Goal: Task Accomplishment & Management: Complete application form

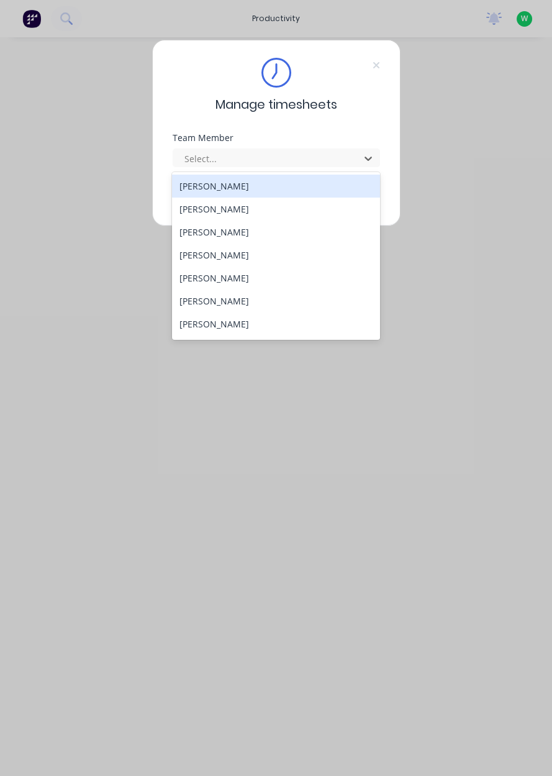
click at [242, 334] on div "[PERSON_NAME]" at bounding box center [276, 323] width 208 height 23
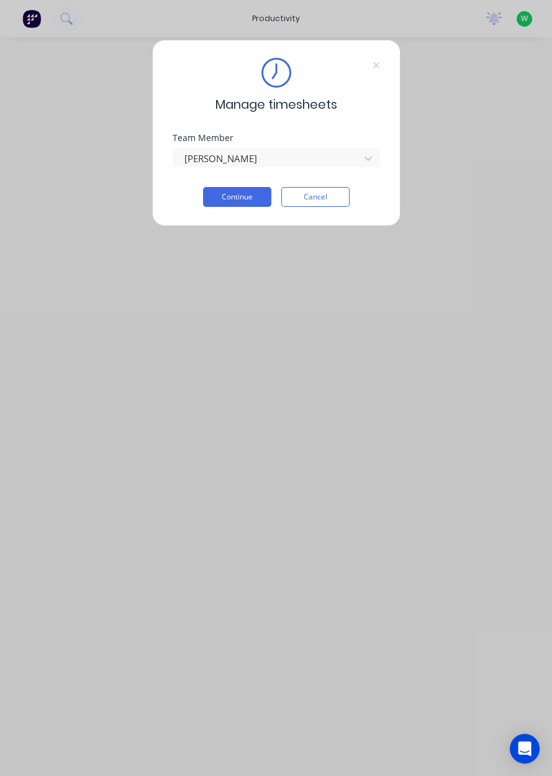
click at [236, 197] on button "Continue" at bounding box center [237, 197] width 68 height 20
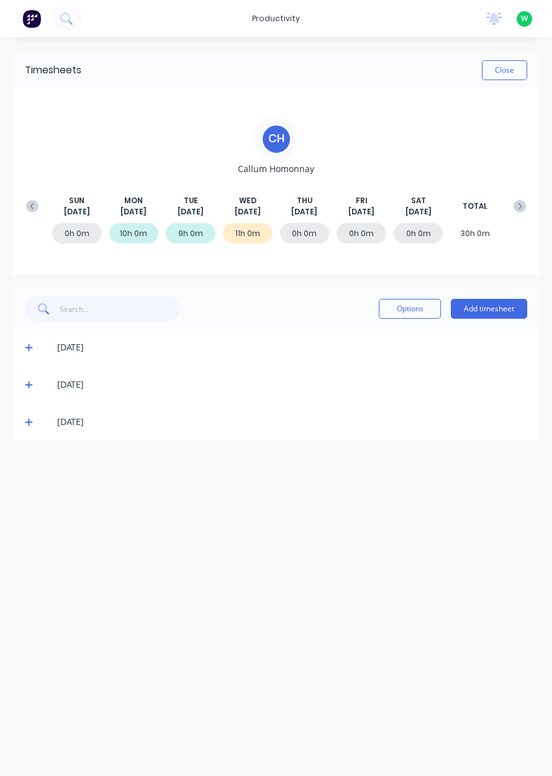
click at [495, 307] on button "Add timesheet" at bounding box center [489, 309] width 76 height 20
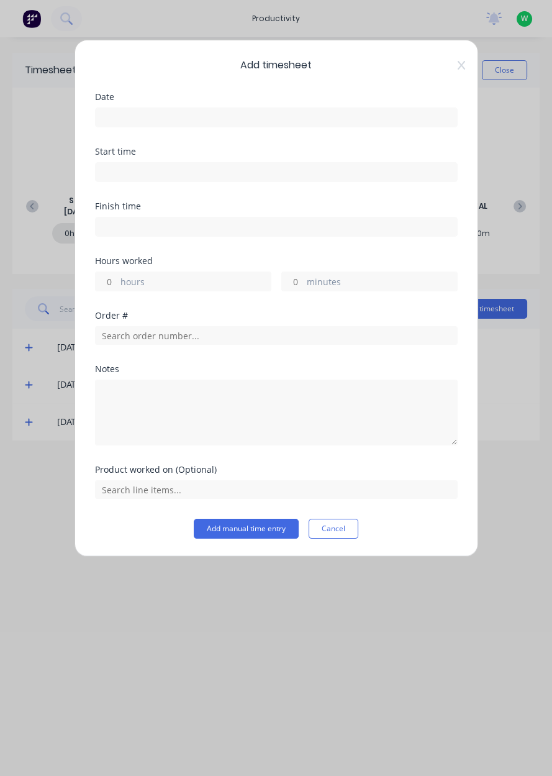
click at [272, 120] on input at bounding box center [276, 117] width 361 height 19
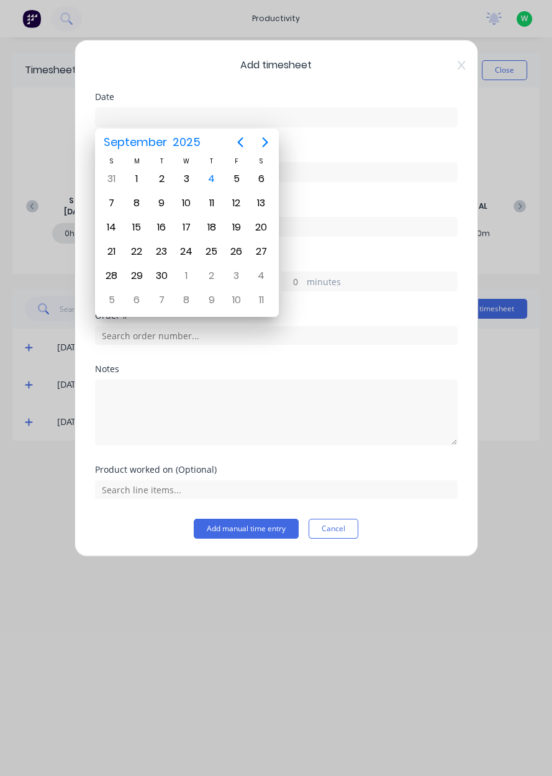
click at [220, 179] on div "4" at bounding box center [211, 179] width 25 height 24
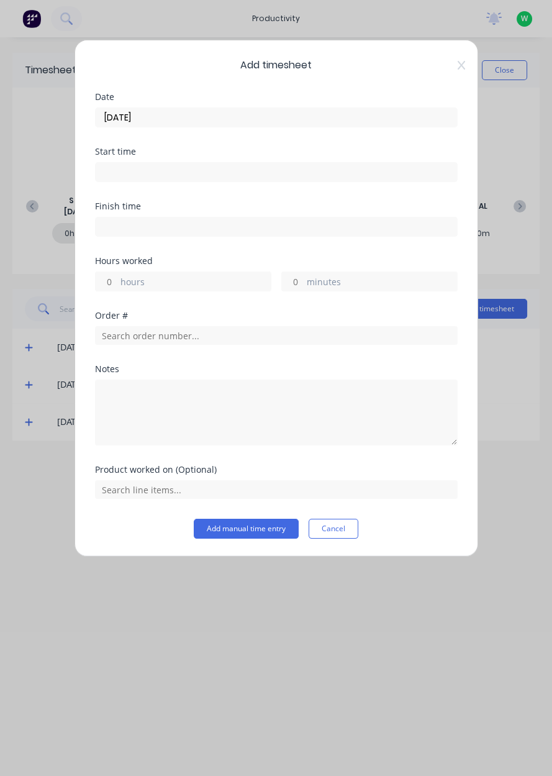
type input "[DATE]"
click at [198, 286] on label "hours" at bounding box center [195, 283] width 150 height 16
click at [117, 286] on input "hours" at bounding box center [107, 281] width 22 height 19
type input "10"
click at [209, 330] on input "text" at bounding box center [276, 335] width 363 height 19
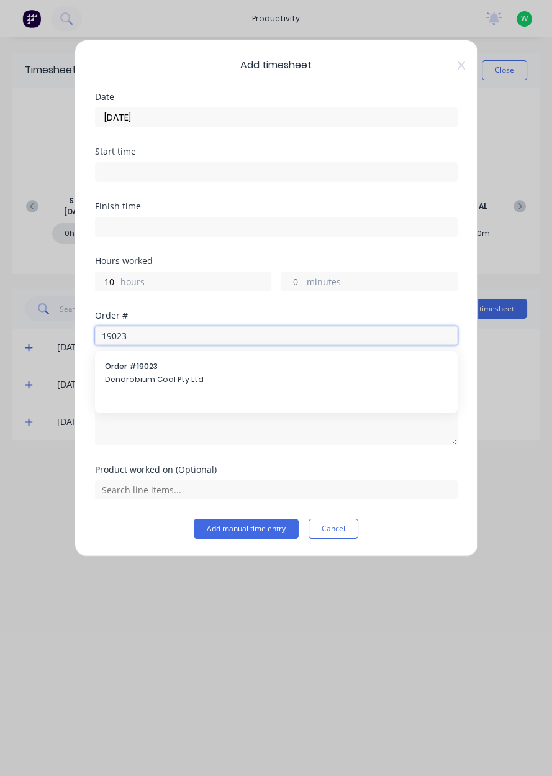
type input "19023"
click at [214, 383] on span "Dendrobium Coal Pty Ltd" at bounding box center [276, 379] width 343 height 11
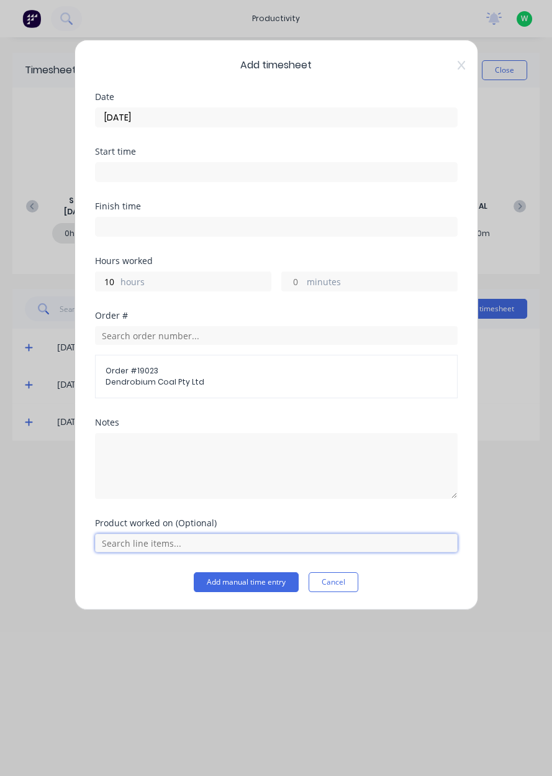
click at [157, 546] on input "text" at bounding box center [276, 543] width 363 height 19
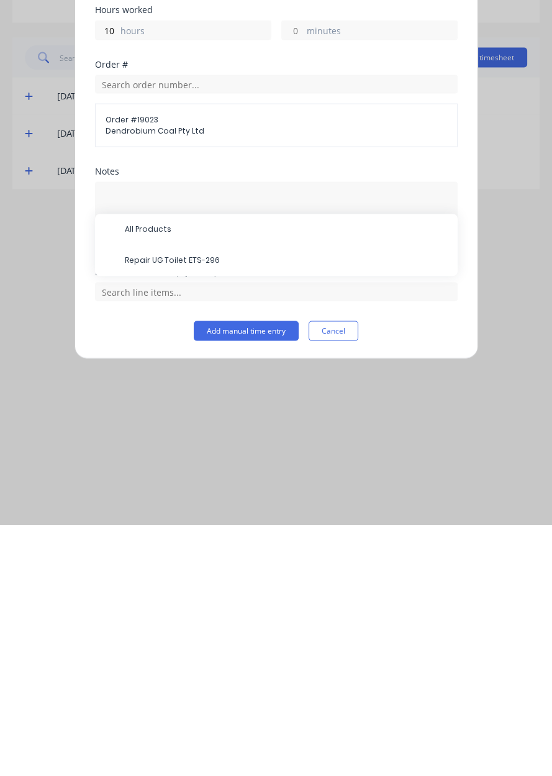
click at [220, 514] on span "Repair UG Toilet ETS-296" at bounding box center [286, 511] width 323 height 11
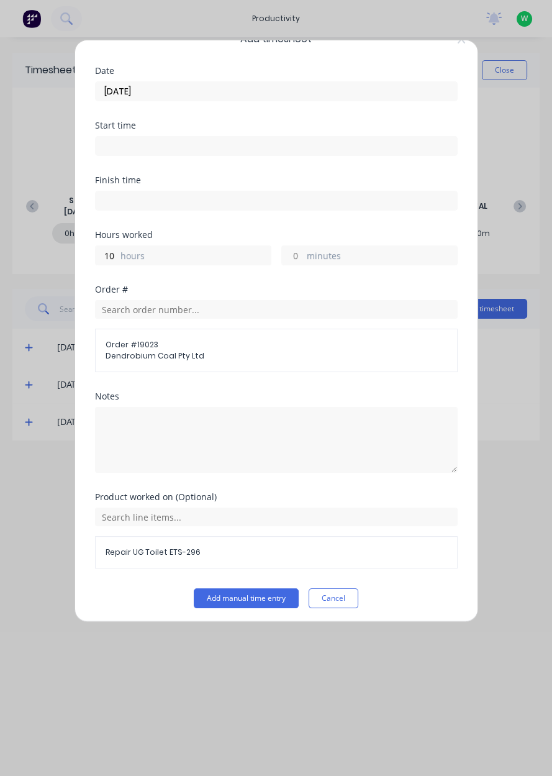
scroll to position [25, 0]
click at [239, 597] on button "Add manual time entry" at bounding box center [246, 599] width 105 height 20
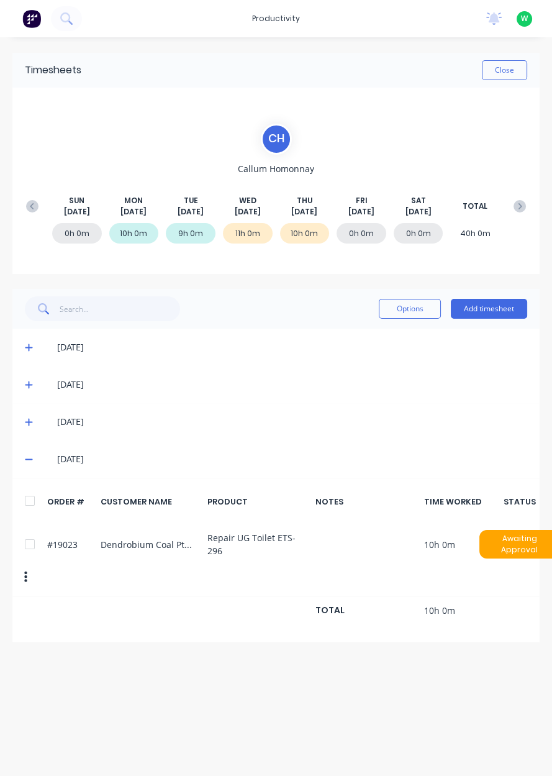
click at [481, 310] on button "Add timesheet" at bounding box center [489, 309] width 76 height 20
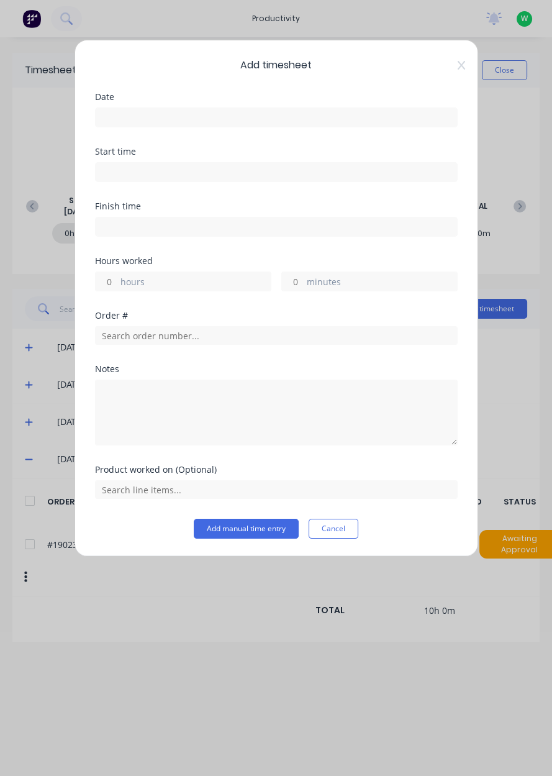
click at [353, 114] on input at bounding box center [276, 117] width 361 height 19
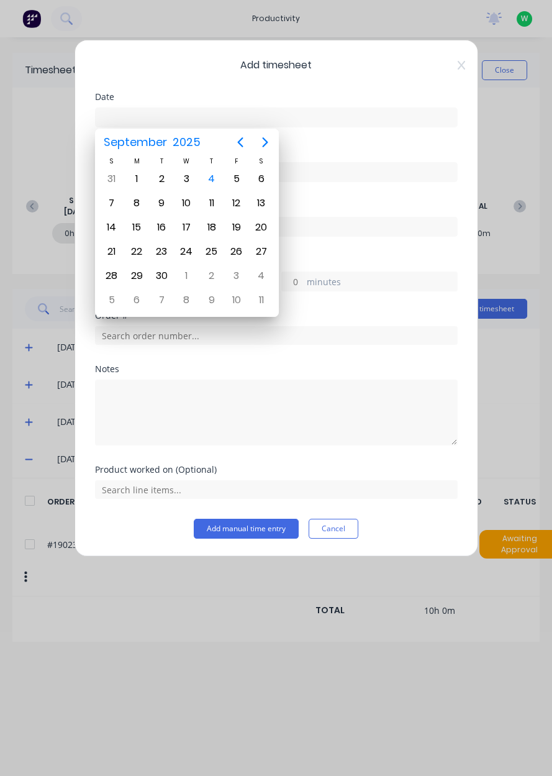
click at [216, 176] on div "4" at bounding box center [211, 179] width 19 height 19
type input "[DATE]"
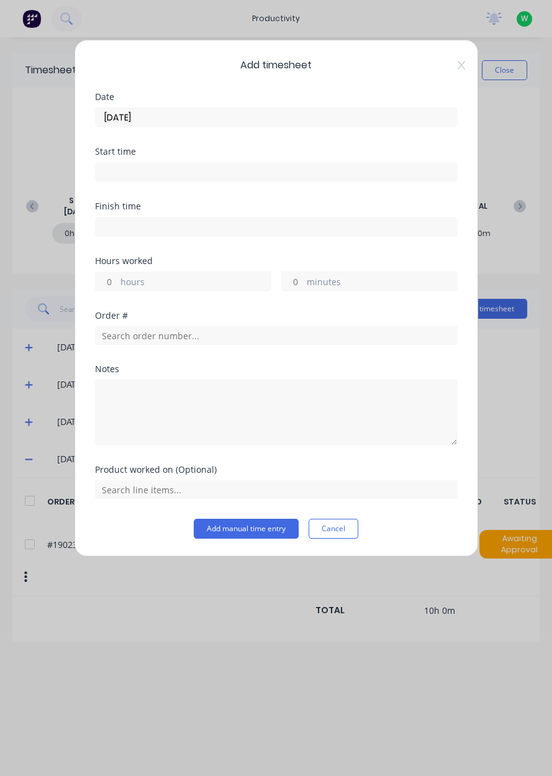
click at [191, 286] on label "hours" at bounding box center [195, 283] width 150 height 16
click at [117, 286] on input "hours" at bounding box center [107, 281] width 22 height 19
type input "1"
click at [273, 331] on input "text" at bounding box center [276, 335] width 363 height 19
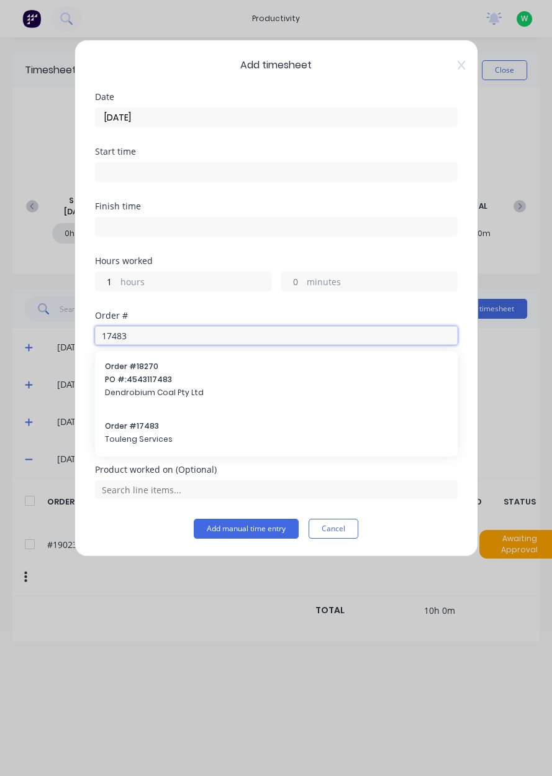
type input "17483"
click at [201, 442] on span "Touleng Services" at bounding box center [276, 439] width 343 height 11
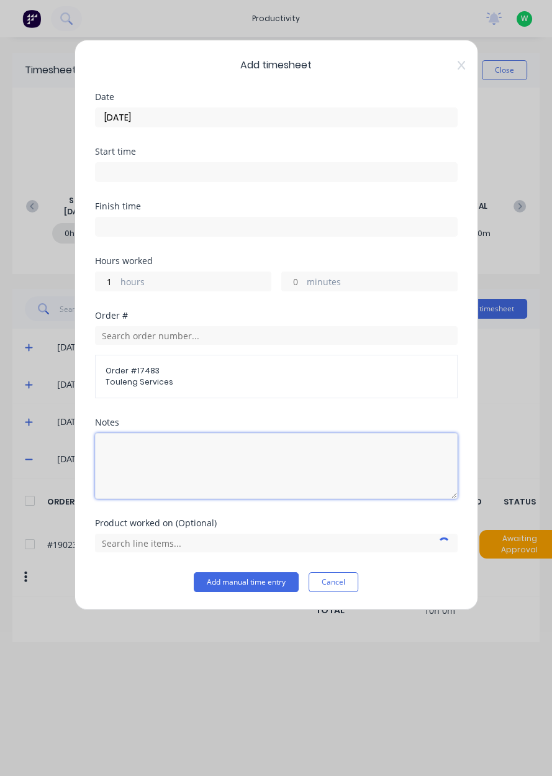
click at [194, 468] on textarea at bounding box center [276, 466] width 363 height 66
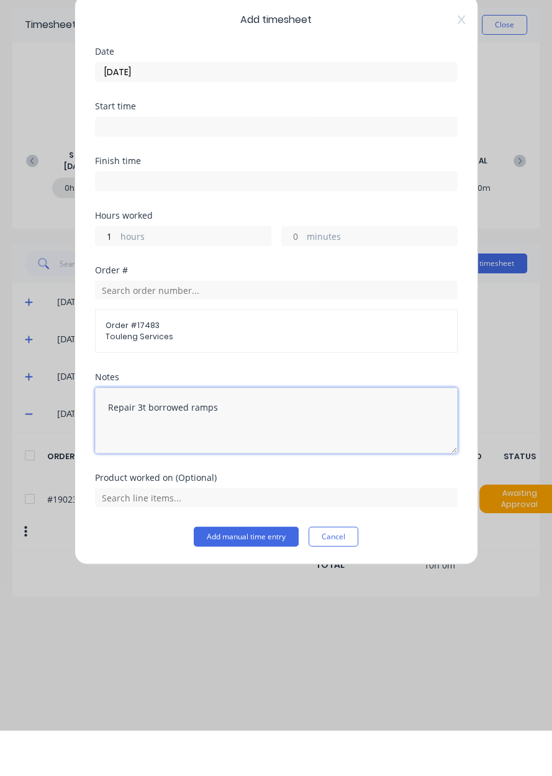
type textarea "Repair 3t borrowed ramps"
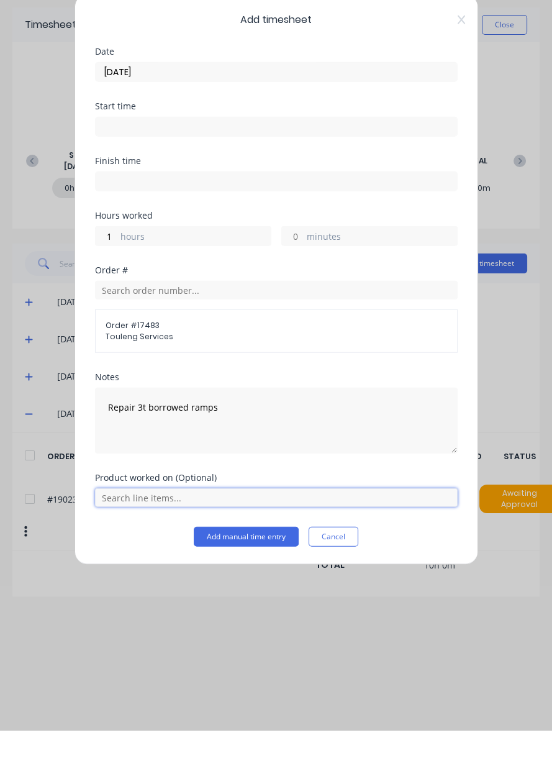
click at [351, 546] on input "text" at bounding box center [276, 543] width 363 height 19
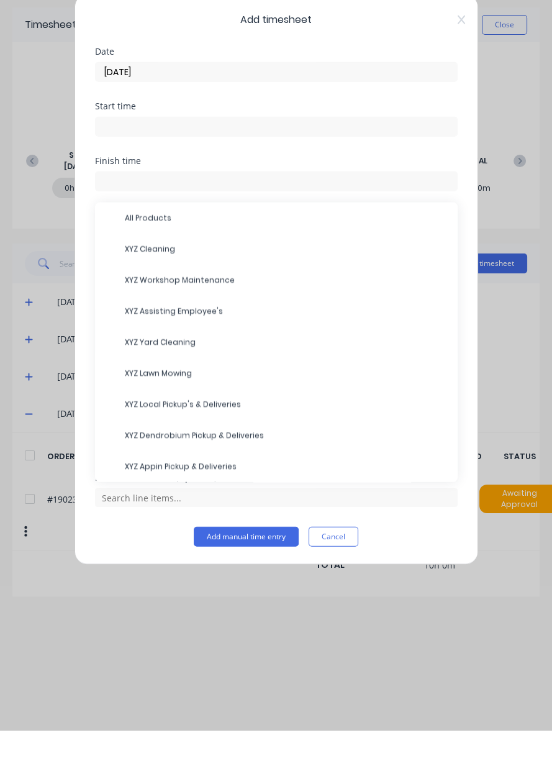
click at [194, 329] on span "XYZ Workshop Maintenance" at bounding box center [286, 325] width 323 height 11
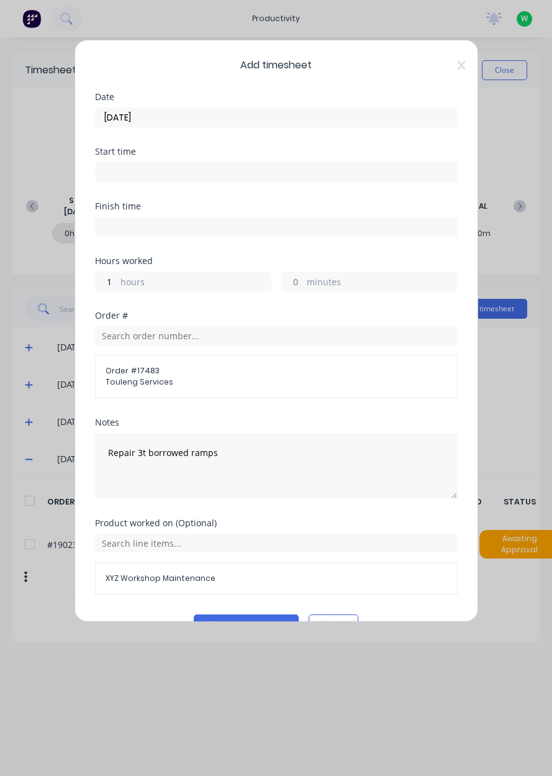
click at [232, 625] on button "Add manual time entry" at bounding box center [246, 624] width 105 height 20
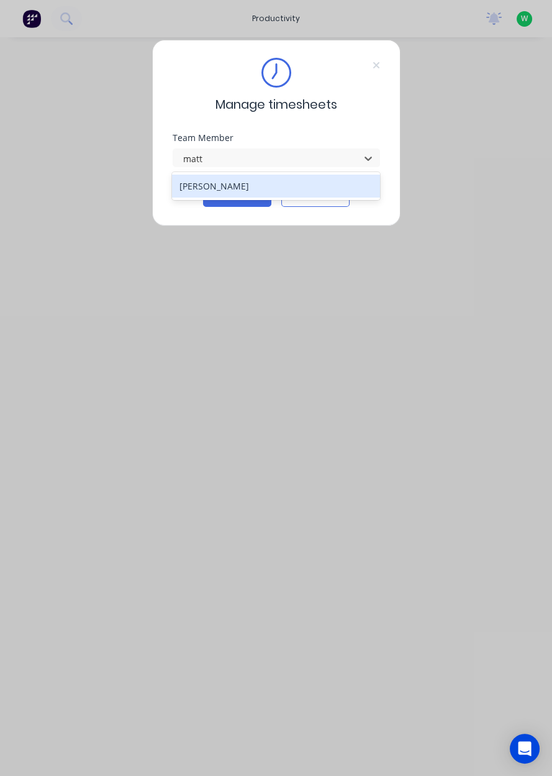
click at [299, 186] on div "[PERSON_NAME]" at bounding box center [276, 186] width 208 height 23
type input "matt"
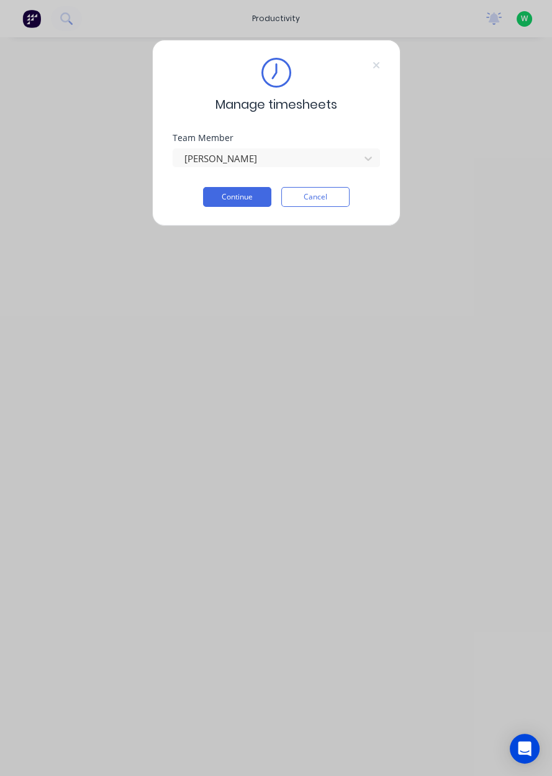
click at [234, 199] on button "Continue" at bounding box center [237, 197] width 68 height 20
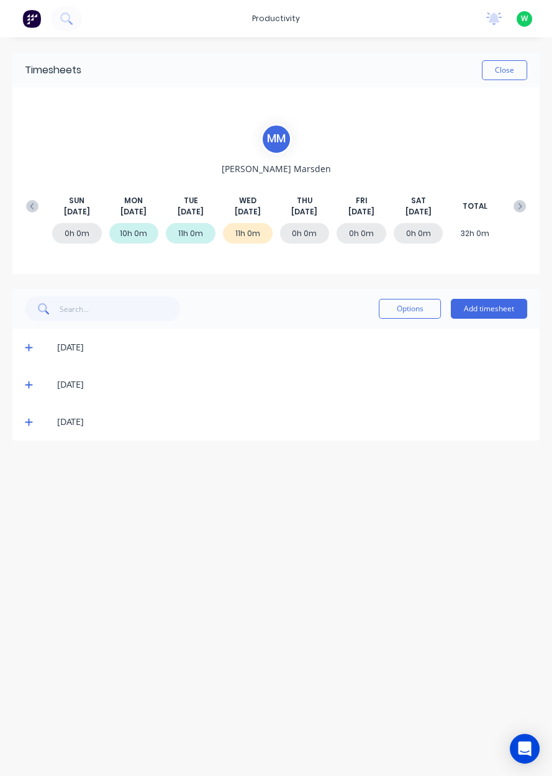
click at [501, 304] on button "Add timesheet" at bounding box center [489, 309] width 76 height 20
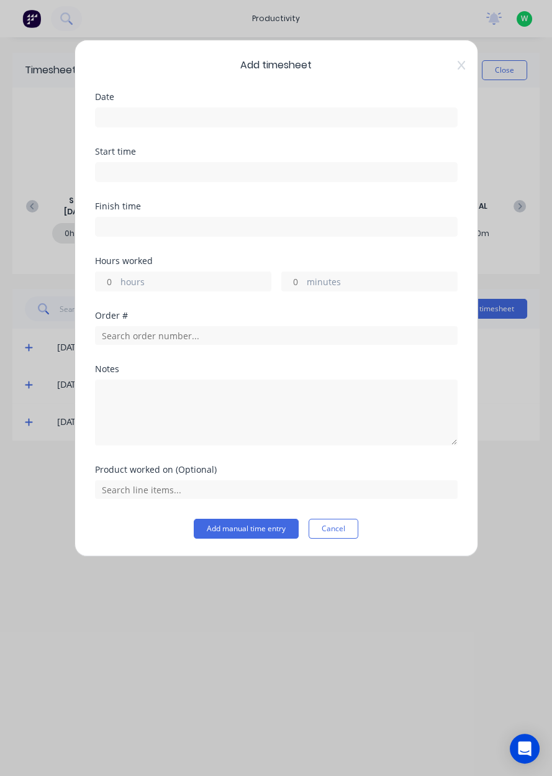
click at [357, 122] on input at bounding box center [276, 117] width 361 height 19
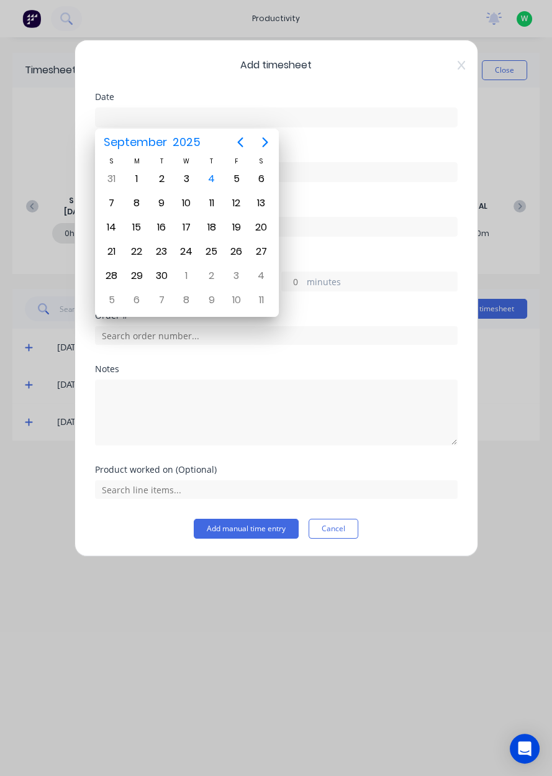
click at [210, 183] on div "4" at bounding box center [211, 179] width 19 height 19
type input "[DATE]"
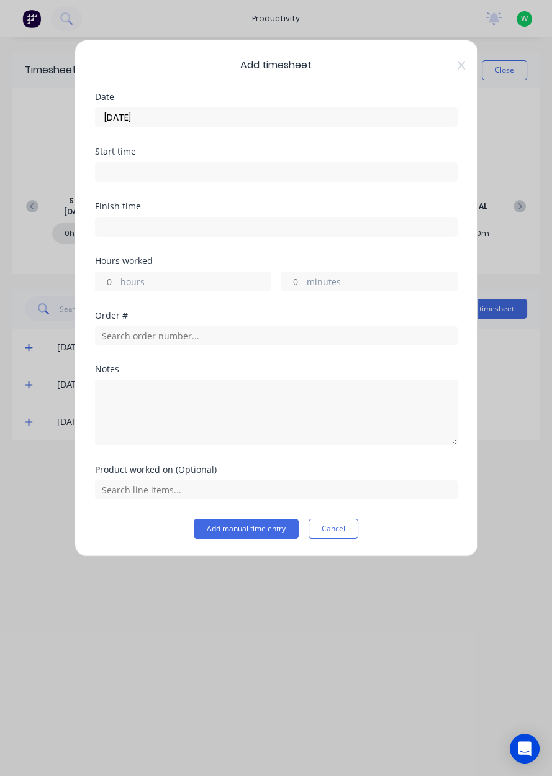
click at [216, 276] on label "hours" at bounding box center [195, 283] width 150 height 16
click at [117, 276] on input "hours" at bounding box center [107, 281] width 22 height 19
type input "11"
click at [259, 337] on input "text" at bounding box center [276, 335] width 363 height 19
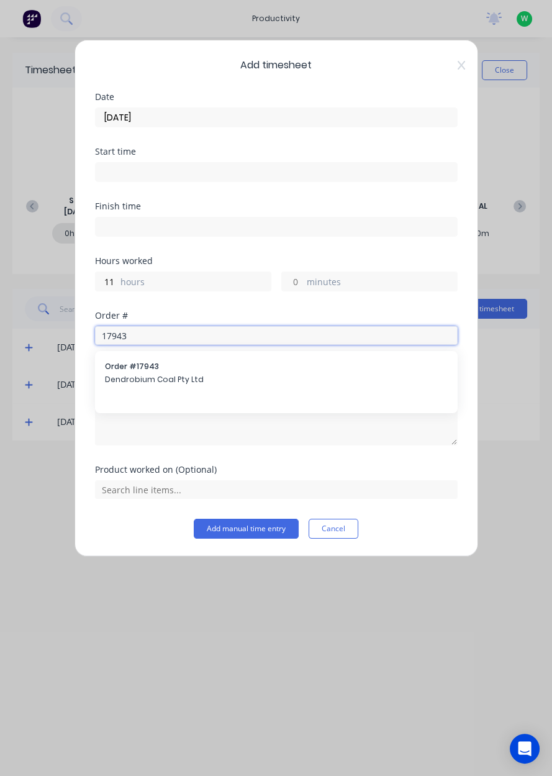
type input "17943"
click at [256, 369] on span "Order # 17943" at bounding box center [276, 366] width 343 height 11
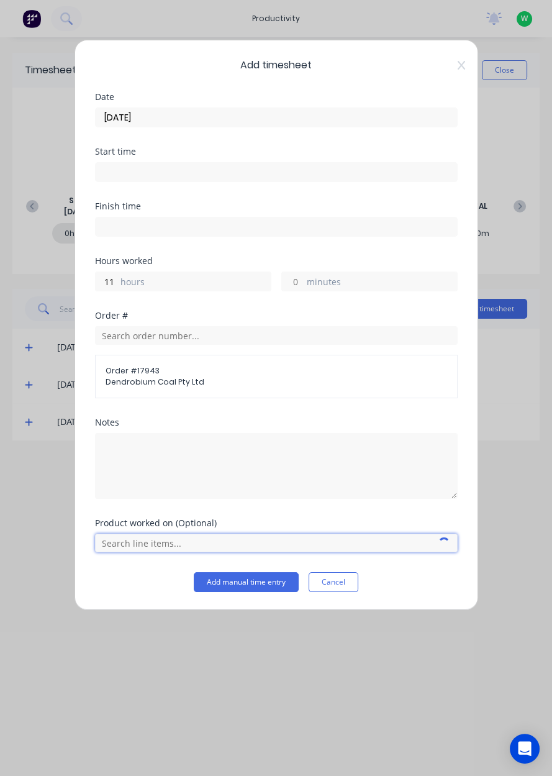
click at [193, 537] on input "text" at bounding box center [276, 543] width 363 height 19
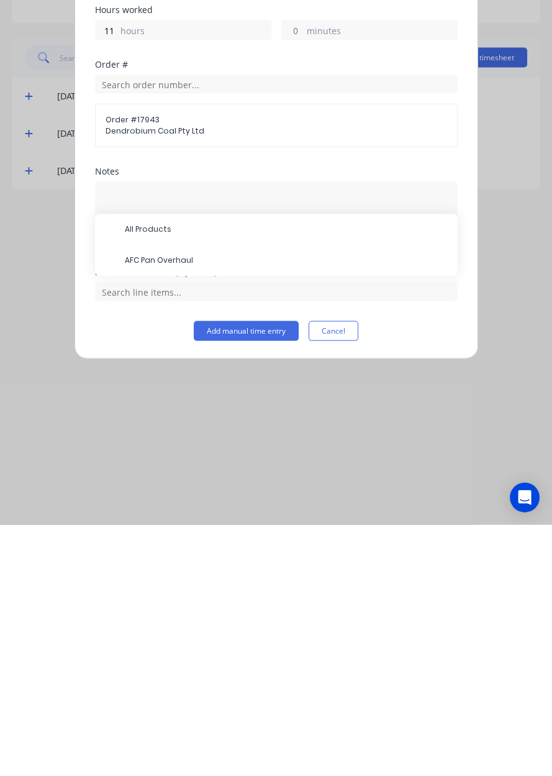
click at [334, 508] on span "AFC Pan Overhaul" at bounding box center [286, 511] width 323 height 11
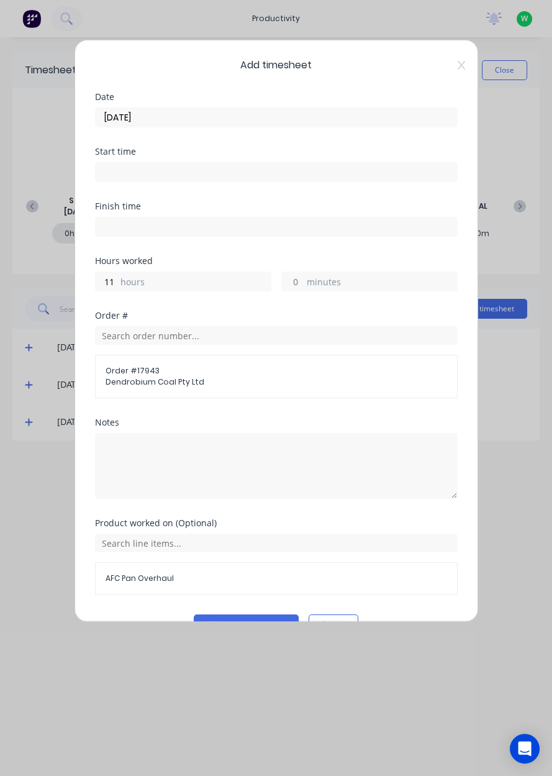
scroll to position [27, 0]
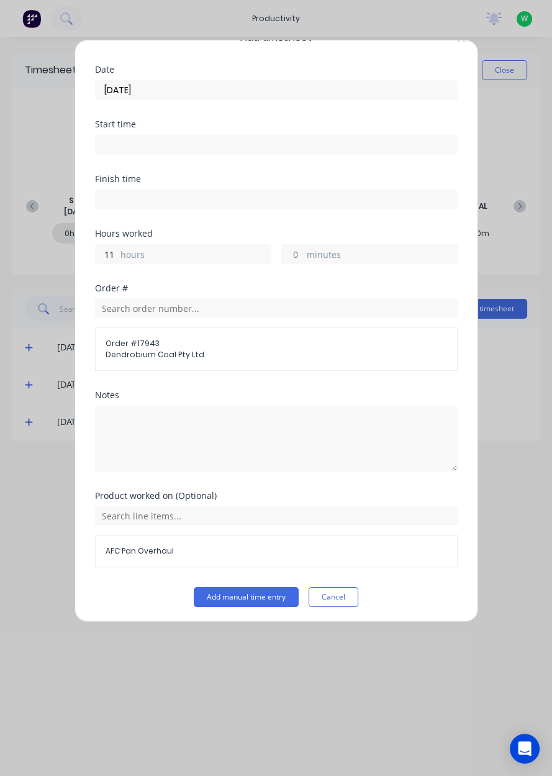
click at [252, 591] on button "Add manual time entry" at bounding box center [246, 597] width 105 height 20
